Goal: Check status: Check status

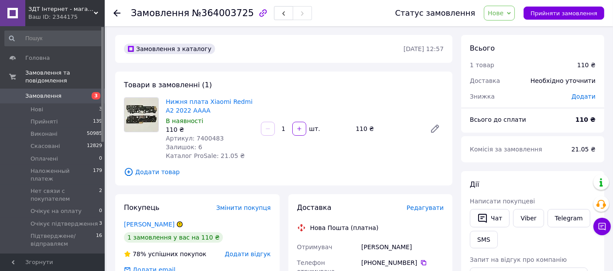
click at [201, 138] on span "Артикул: 7400483" at bounding box center [195, 138] width 58 height 7
copy span "7400483"
click at [258, 154] on div "Нижня плата Xiaomi Redmi A2 2022 AAAA В наявності 110 ₴ Артикул: 7400483 Залишо…" at bounding box center [304, 129] width 285 height 66
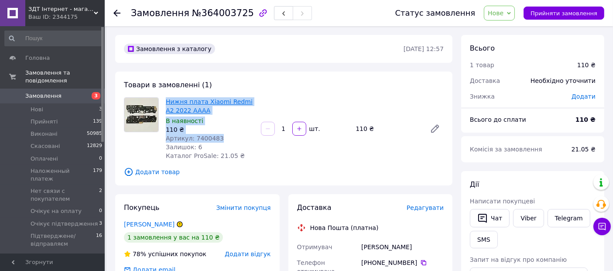
drag, startPoint x: 219, startPoint y: 138, endPoint x: 166, endPoint y: 103, distance: 63.9
click at [166, 103] on div "Нижня плата Xiaomi Redmi A2 2022 AAAA В наявності 110 ₴ Артикул: 7400483 Залишо…" at bounding box center [209, 129] width 95 height 66
copy div "Нижня плата Xiaomi Redmi A2 2022 AAAA В наявності 110 ₴ Артикул: 7400483"
click at [504, 17] on span "Нове" at bounding box center [496, 13] width 16 height 7
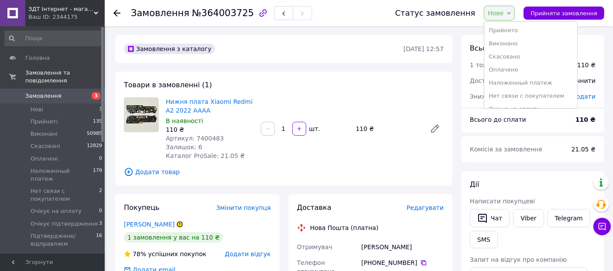
click at [374, 89] on div "Товари в замовленні (1) Нижня плата Xiaomi Redmi A2 2022 AAAA В наявності 110 ₴…" at bounding box center [283, 129] width 337 height 114
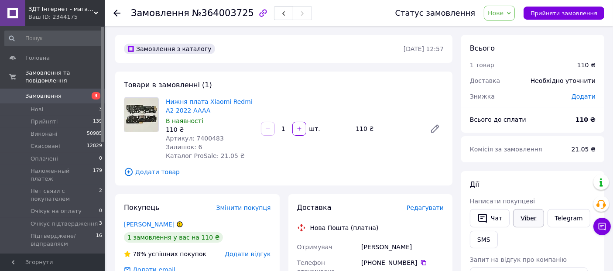
click at [520, 219] on link "Viber" at bounding box center [528, 218] width 31 height 18
click at [527, 218] on link "Viber" at bounding box center [528, 218] width 31 height 18
click at [506, 17] on span "Нове" at bounding box center [499, 13] width 31 height 15
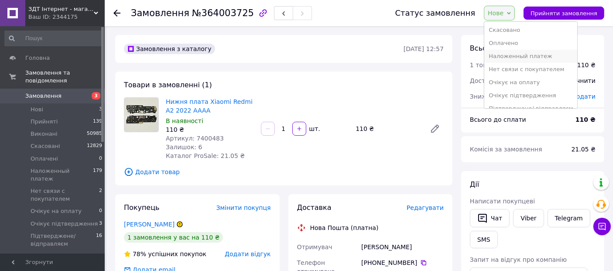
scroll to position [48, 0]
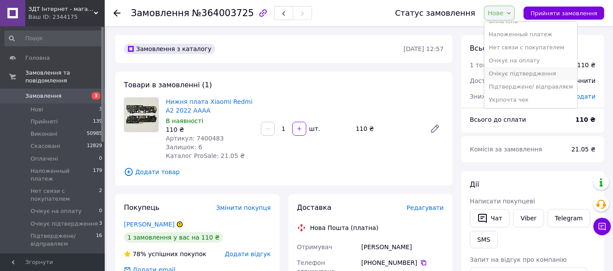
click at [508, 73] on li "Очікує підтвердження" at bounding box center [531, 73] width 93 height 13
